Goal: Task Accomplishment & Management: Manage account settings

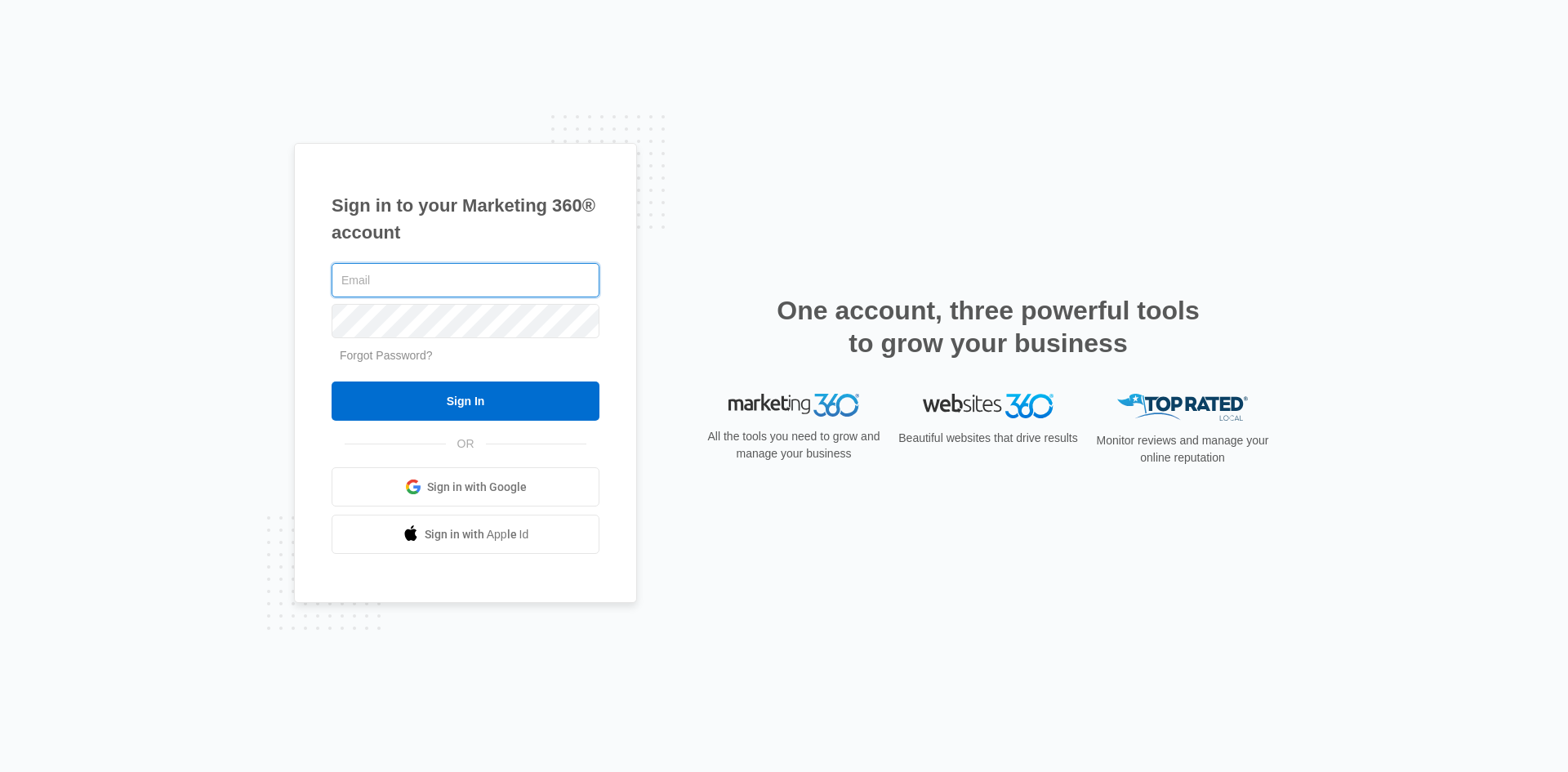
click at [499, 282] on input "text" at bounding box center [465, 279] width 268 height 34
type input "[PERSON_NAME][EMAIL_ADDRESS][DOMAIN_NAME]"
click at [331, 382] on input "Sign In" at bounding box center [465, 401] width 268 height 40
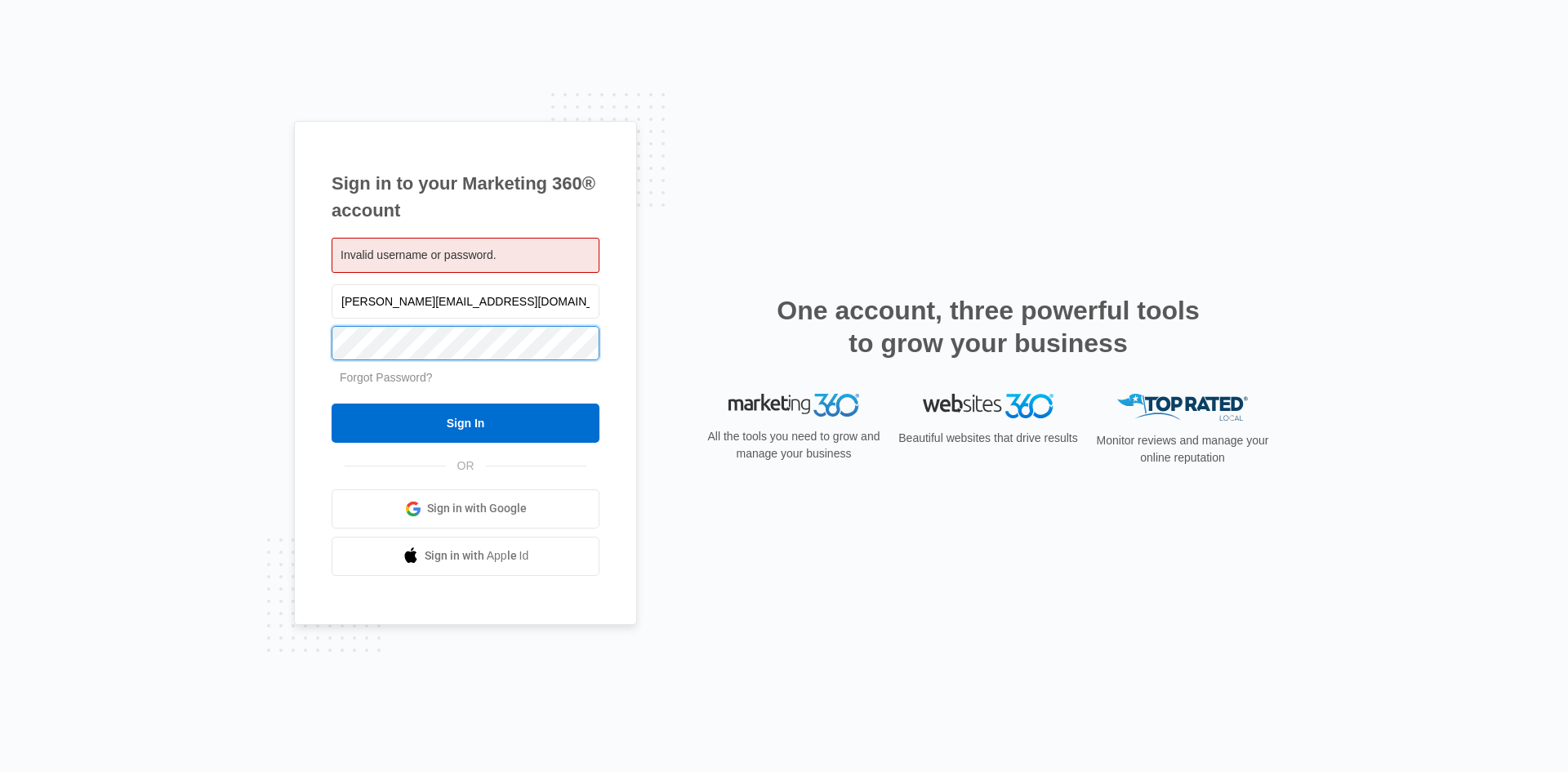
click at [331, 403] on input "Sign In" at bounding box center [465, 422] width 268 height 40
click at [413, 378] on link "Forgot Password?" at bounding box center [386, 378] width 93 height 14
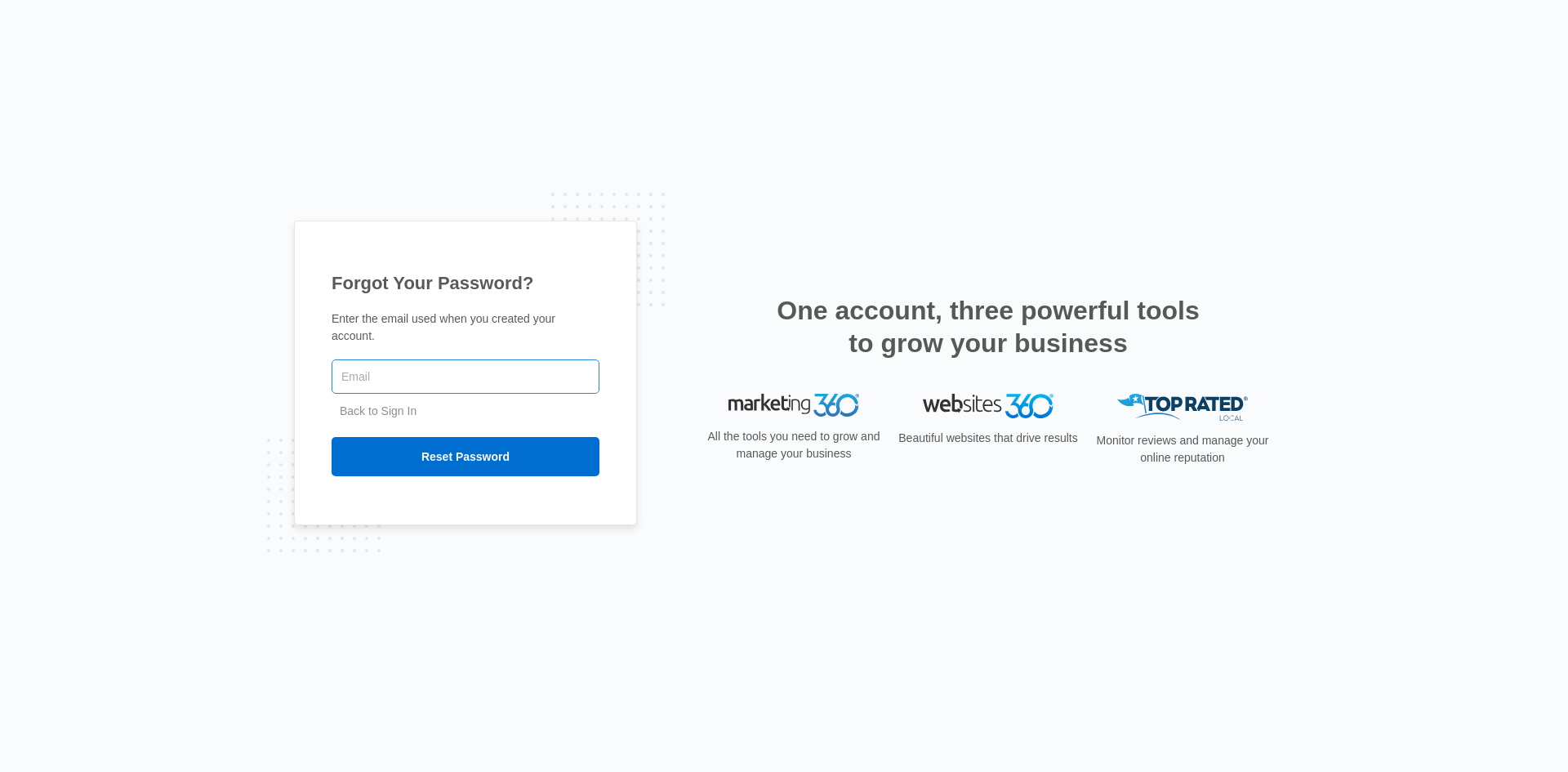
click at [411, 373] on input "text" at bounding box center [465, 376] width 268 height 34
type input "[PERSON_NAME][EMAIL_ADDRESS][DOMAIN_NAME]"
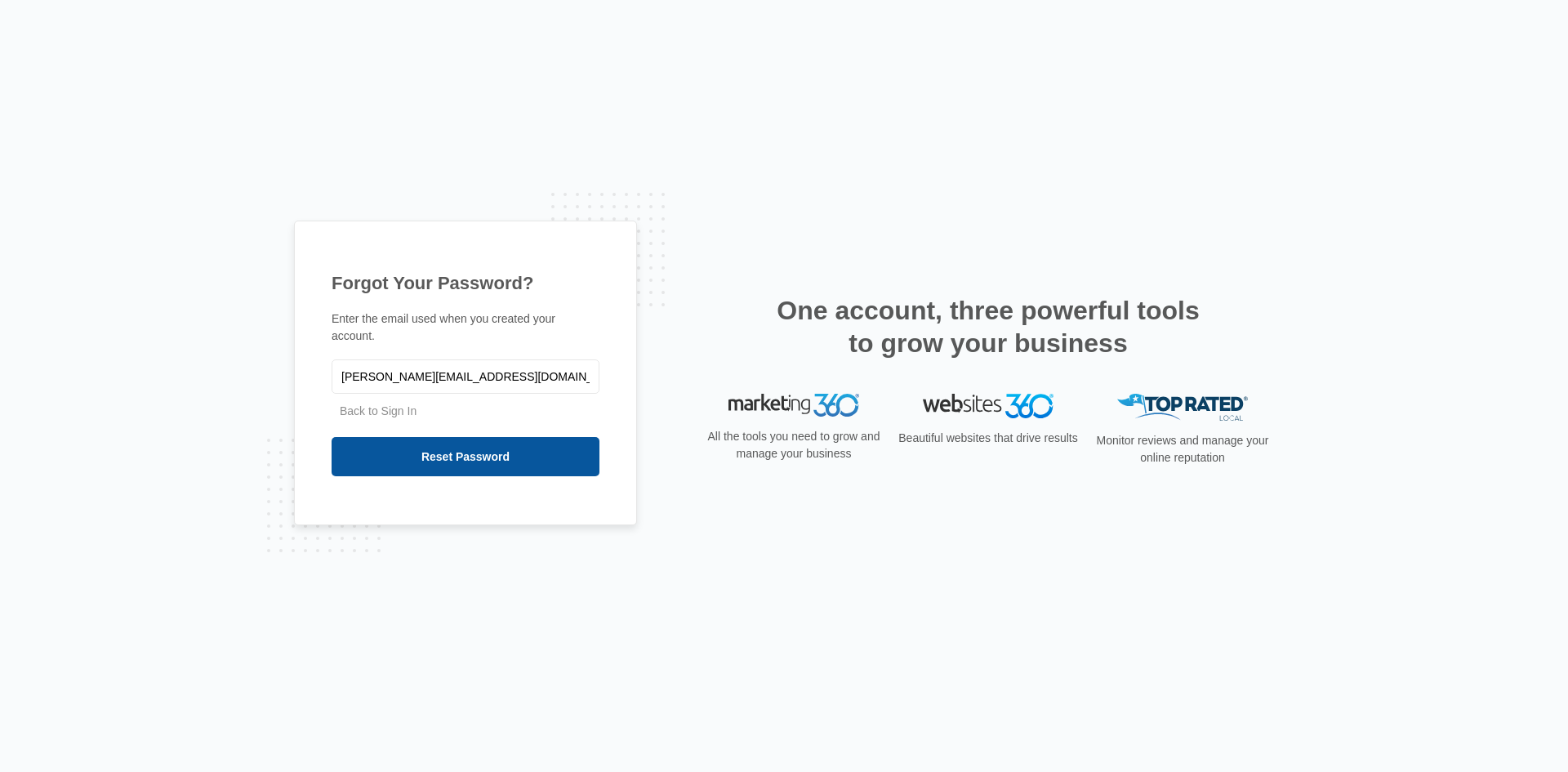
click at [436, 448] on input "Reset Password" at bounding box center [465, 456] width 268 height 40
